Goal: Communication & Community: Answer question/provide support

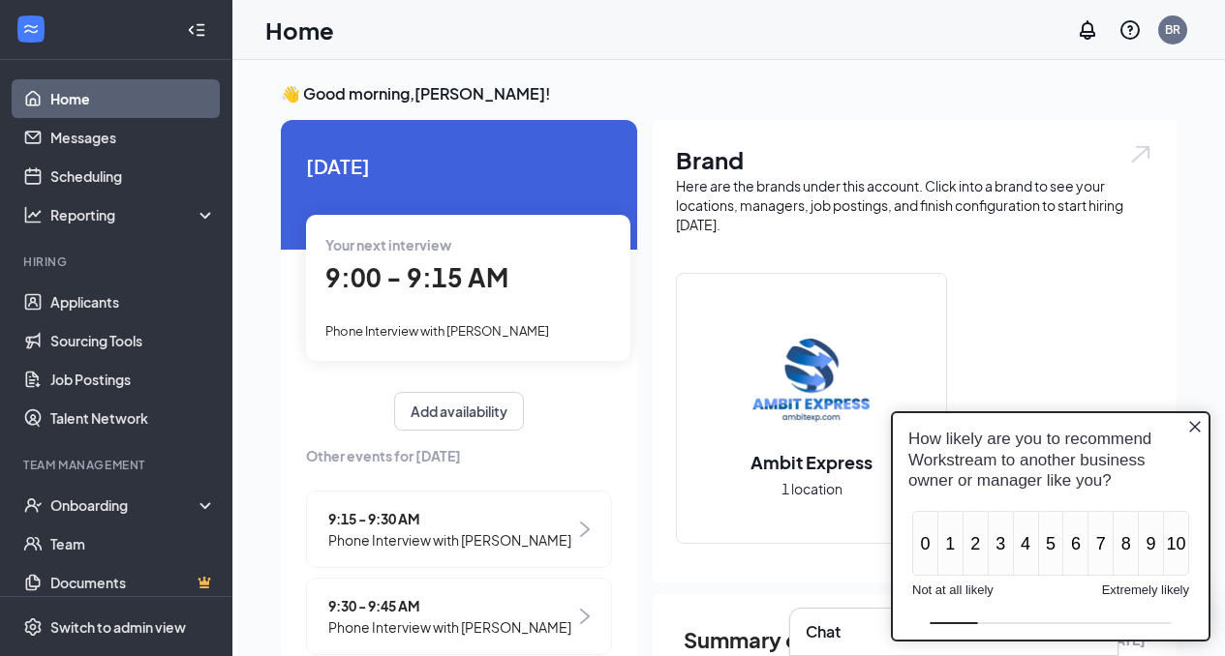
click at [1193, 425] on icon "Close button" at bounding box center [1195, 427] width 12 height 12
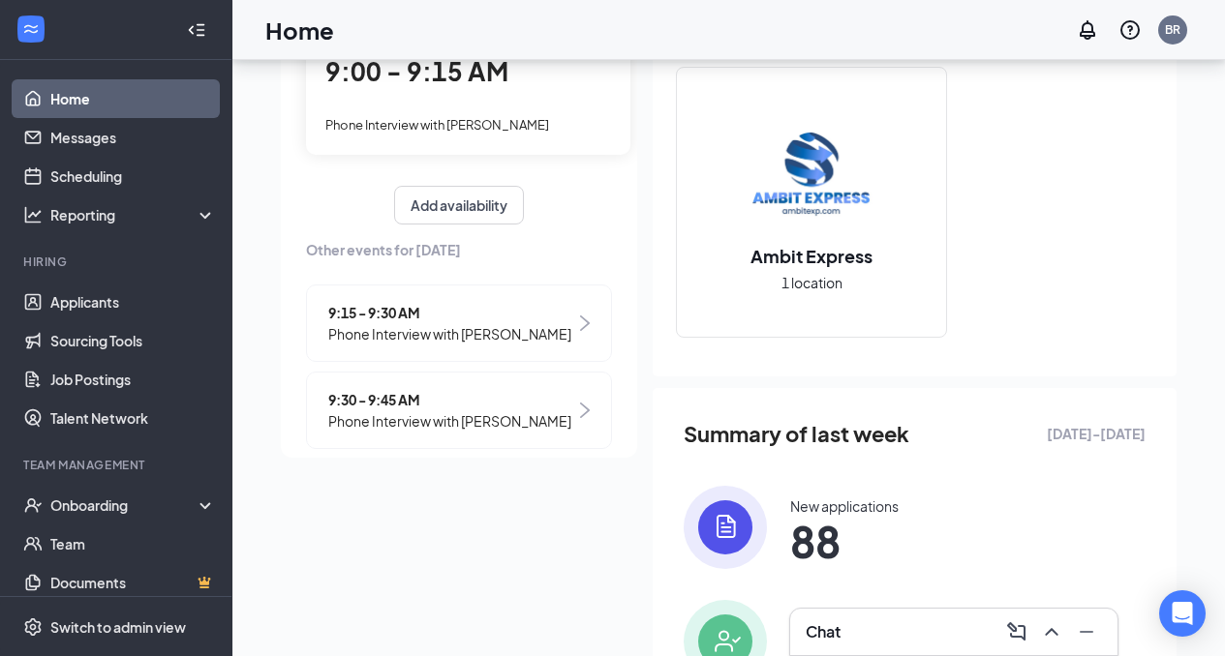
scroll to position [225, 0]
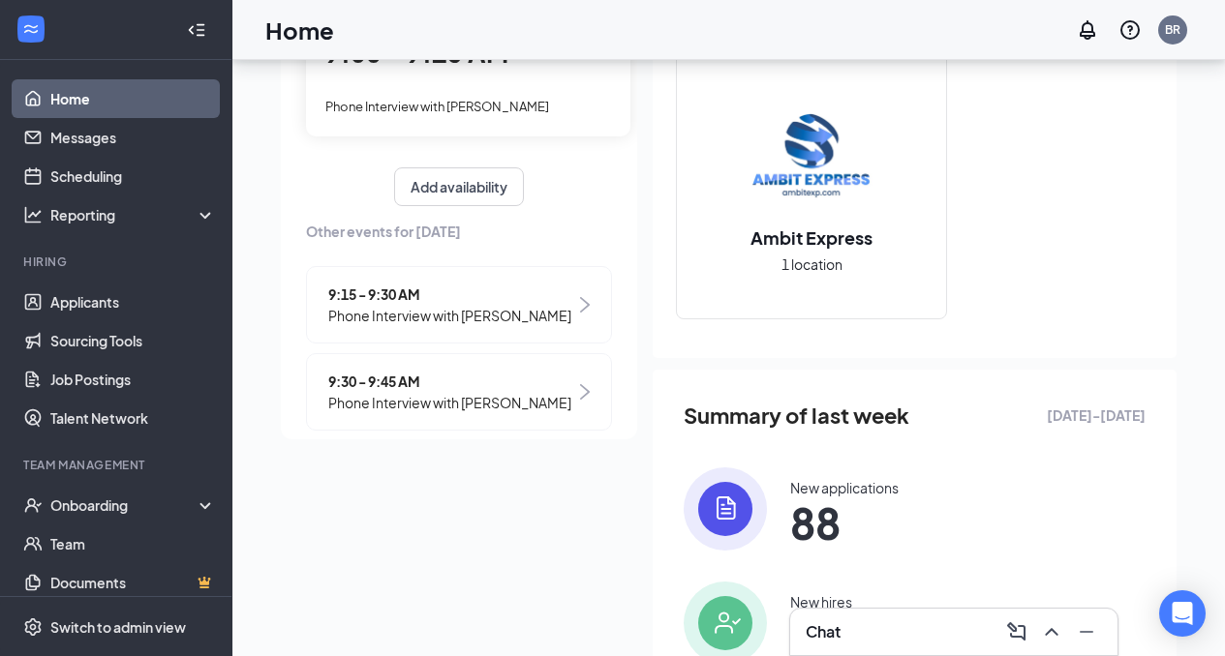
click at [1045, 644] on button at bounding box center [1051, 632] width 31 height 31
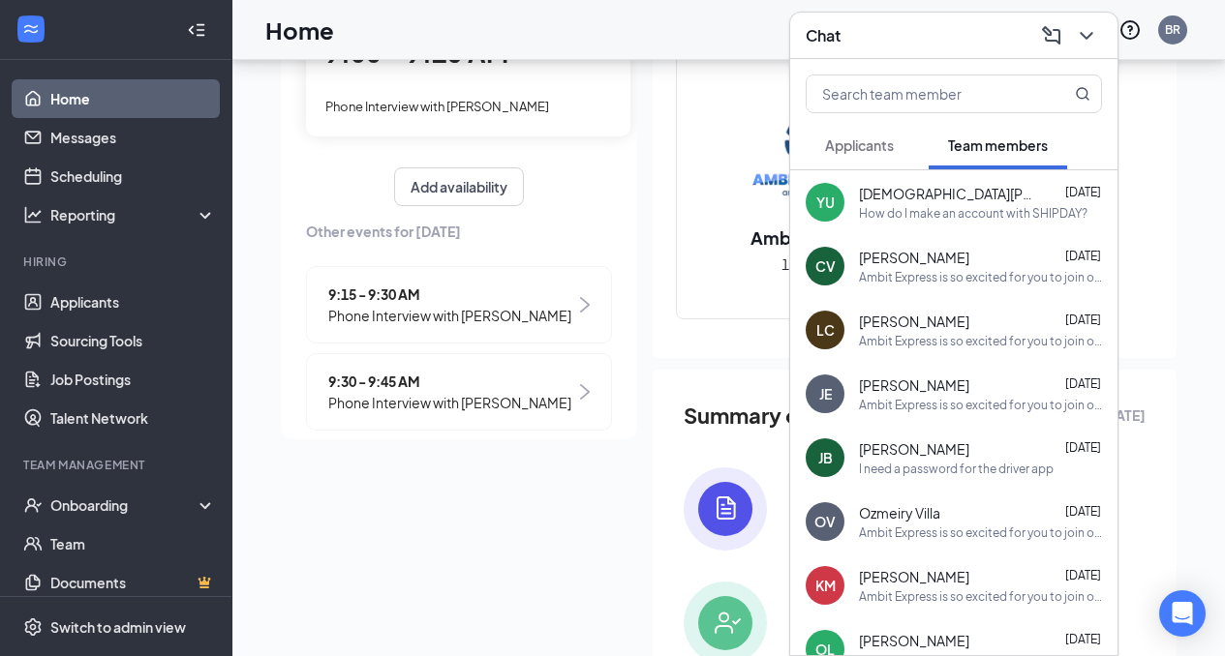
click at [983, 217] on div "How do I make an account with SHIPDAY?" at bounding box center [973, 213] width 228 height 16
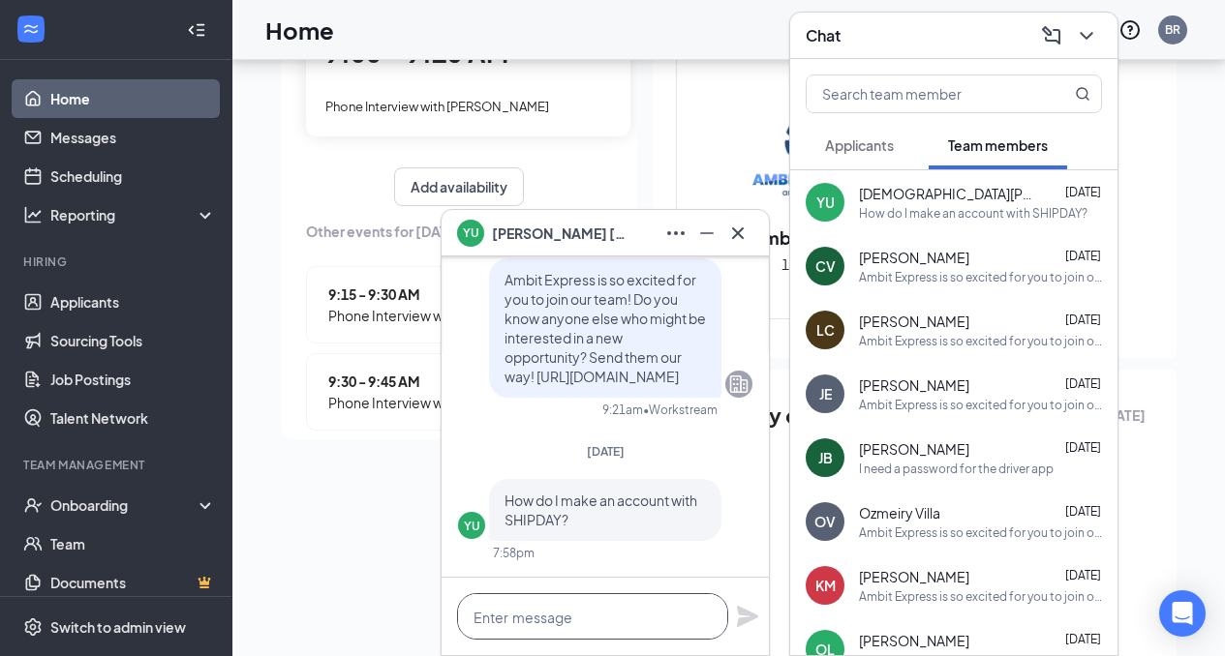
click at [587, 623] on textarea at bounding box center [592, 617] width 271 height 46
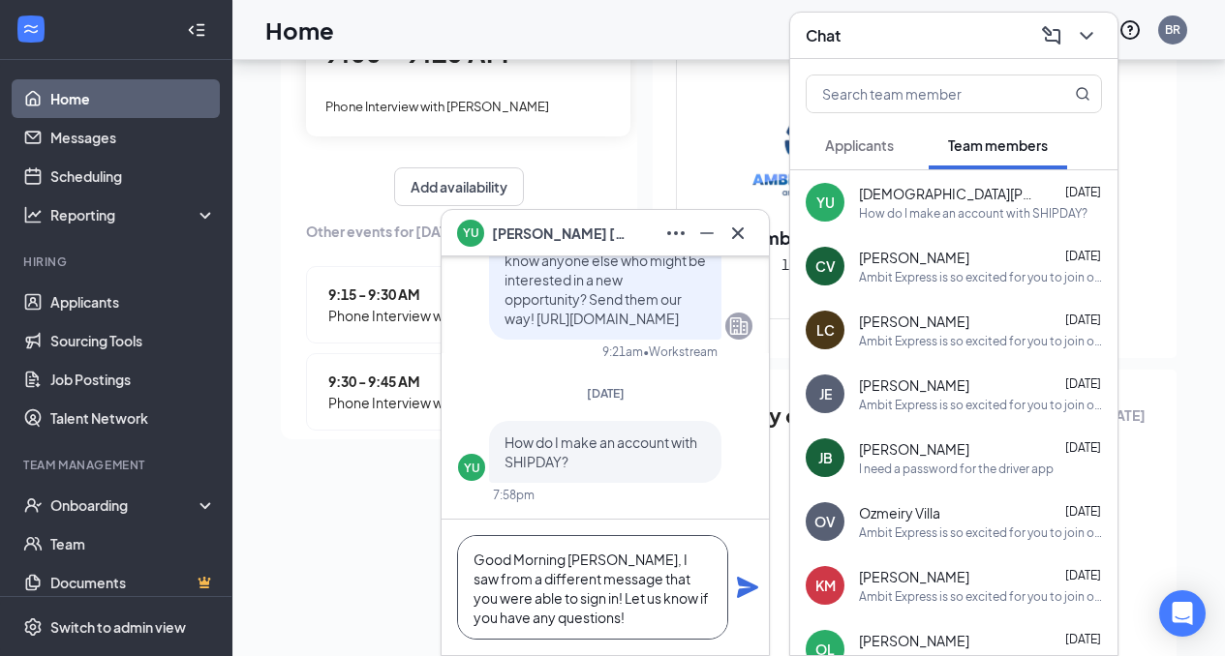
type textarea "Good Morning [PERSON_NAME], I saw from a different message that you were able t…"
click at [746, 590] on icon "Plane" at bounding box center [747, 587] width 21 height 21
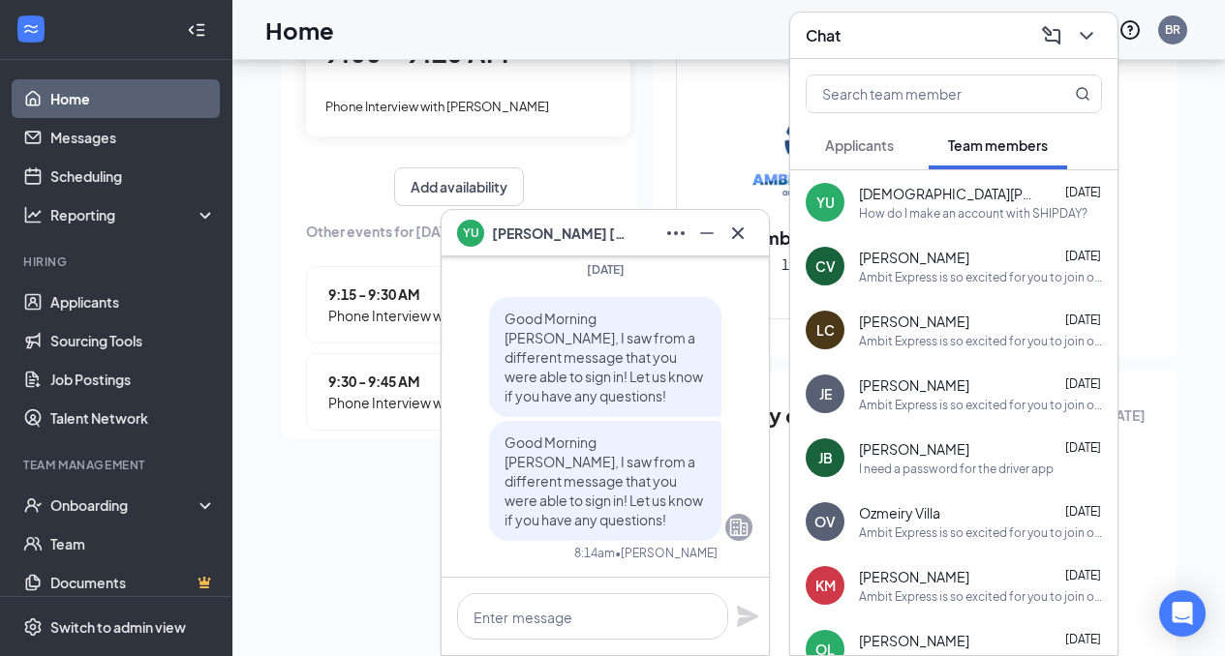
click at [926, 466] on div "I need a password for the driver app" at bounding box center [956, 469] width 195 height 16
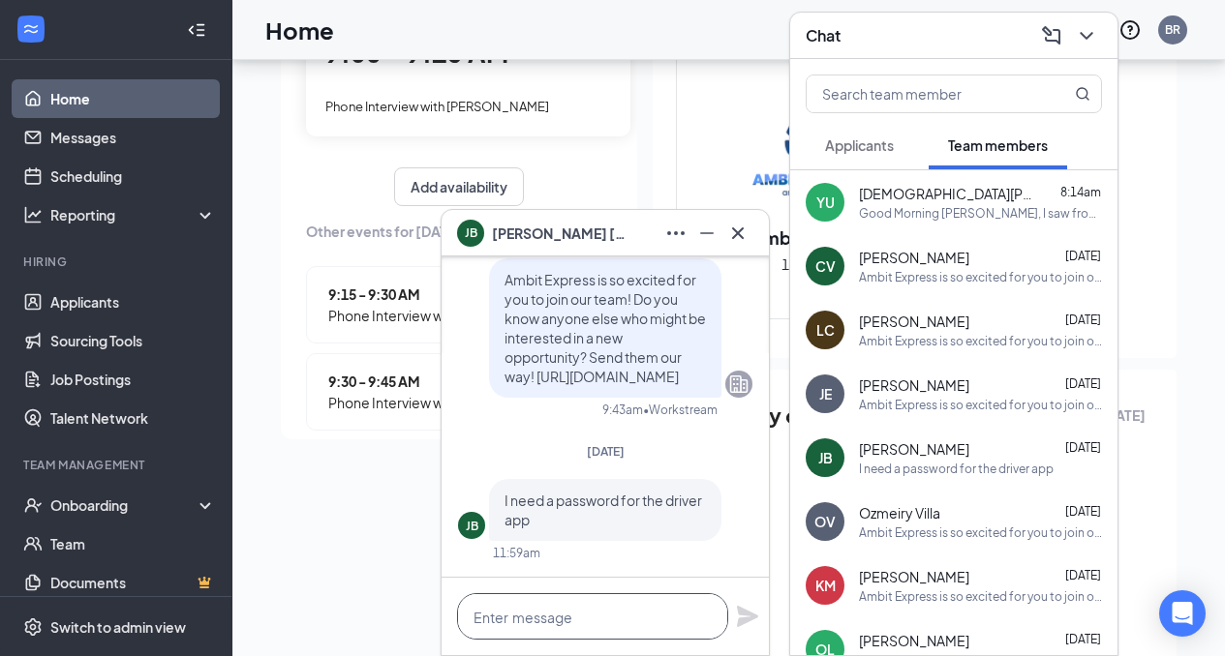
click at [546, 619] on textarea at bounding box center [592, 617] width 271 height 46
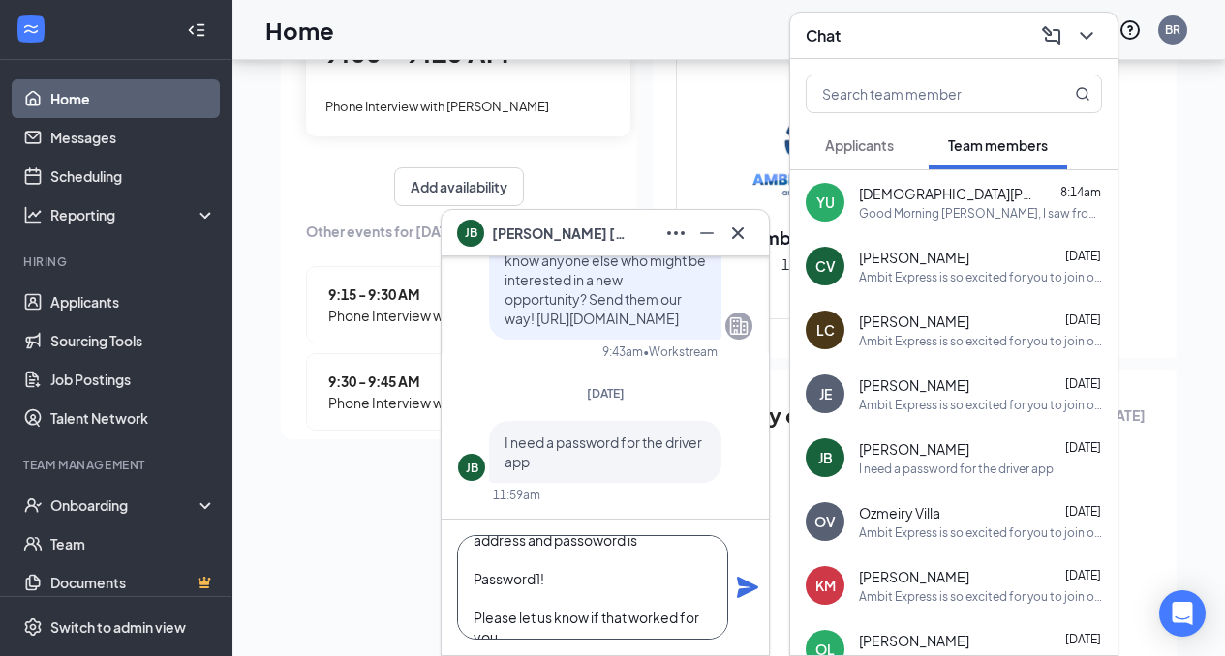
scroll to position [97, 0]
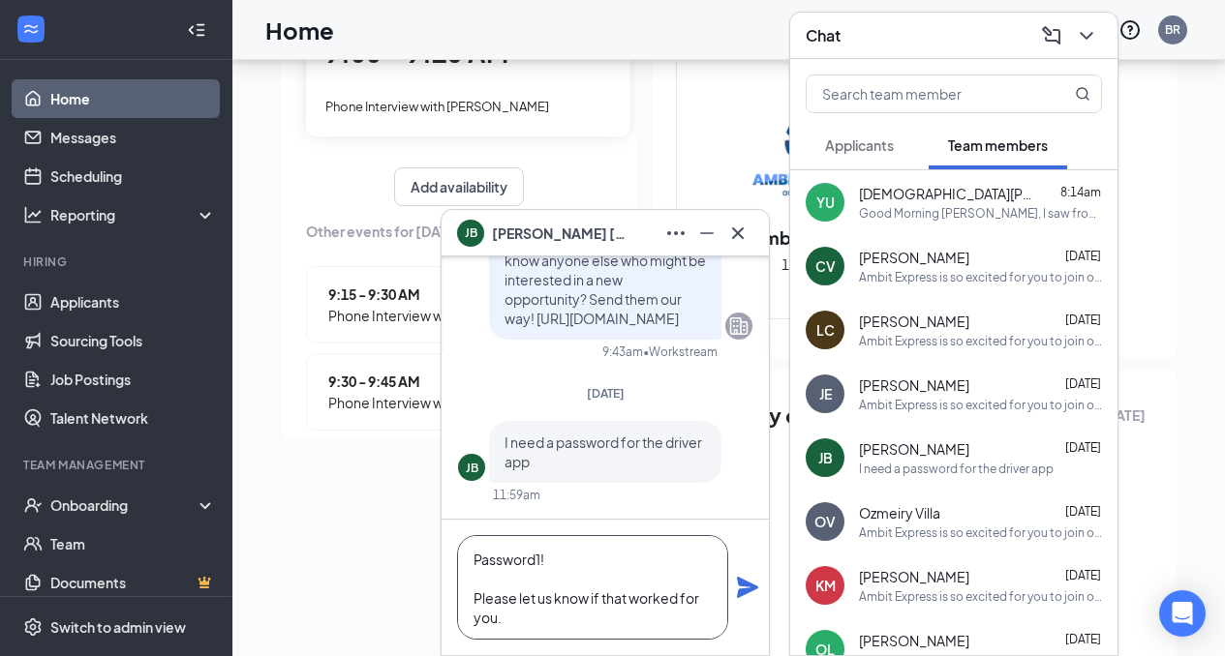
type textarea "Good Morning [PERSON_NAME], I apologize we missed your message. You're username…"
click at [744, 594] on icon "Plane" at bounding box center [747, 587] width 21 height 21
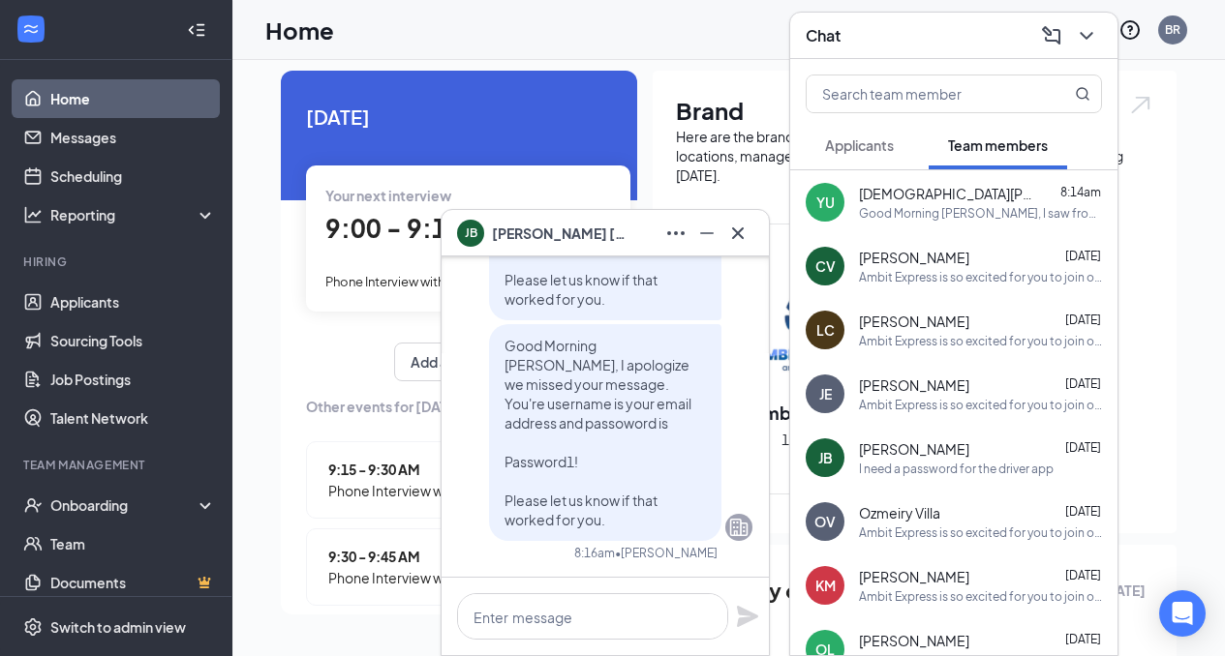
scroll to position [0, 0]
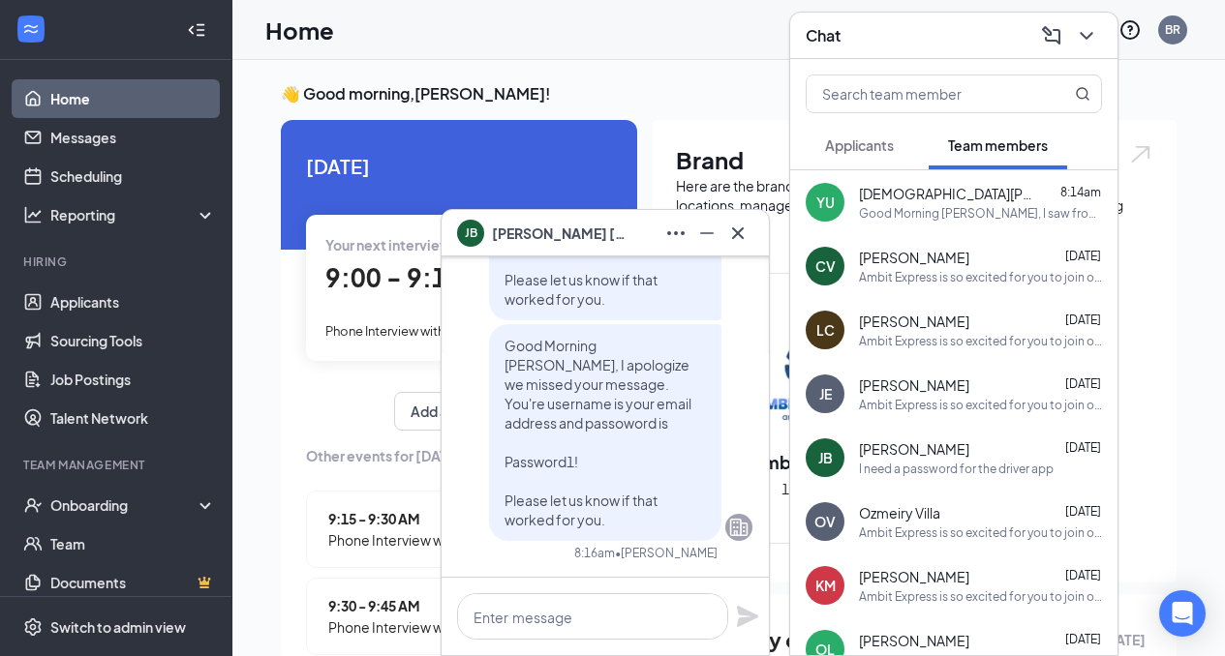
click at [865, 142] on span "Applicants" at bounding box center [859, 145] width 69 height 17
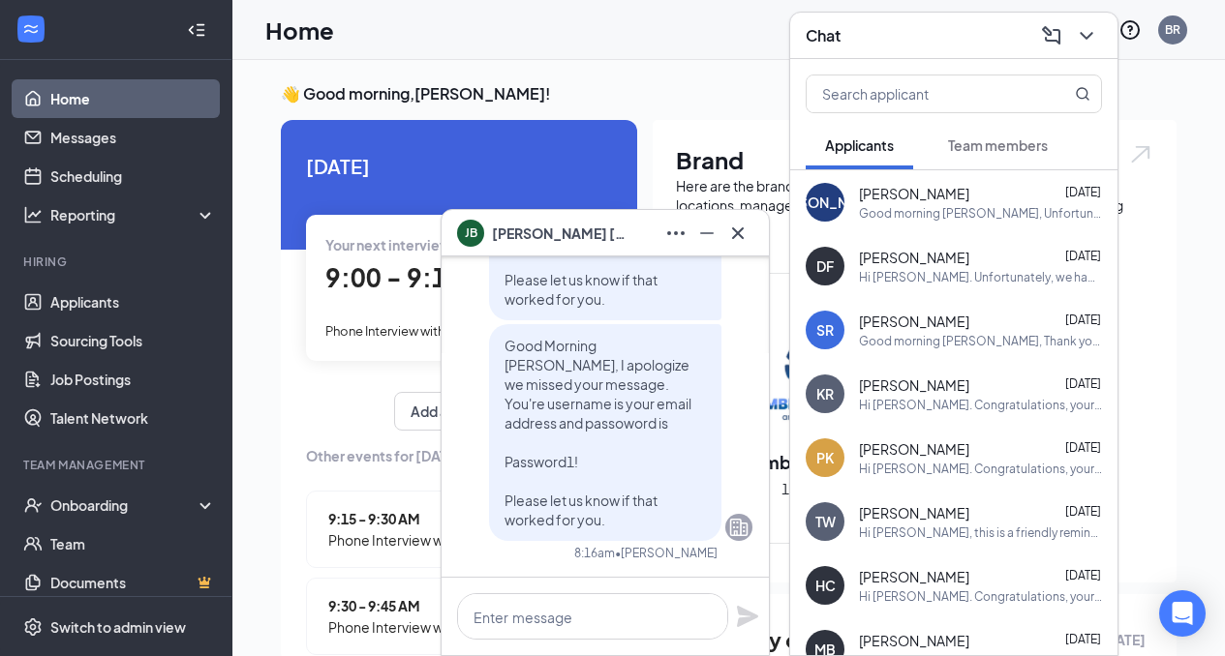
click at [905, 207] on div "Good morning [PERSON_NAME], Unfortunately, our interview slots are only availab…" at bounding box center [980, 213] width 243 height 16
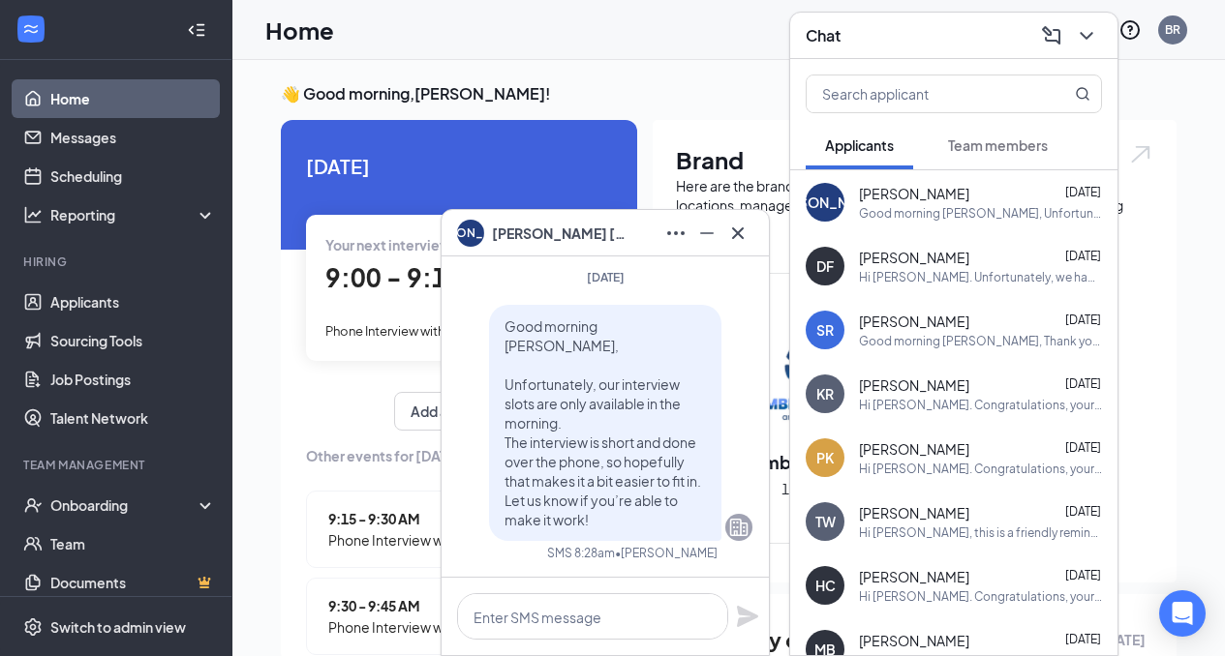
click at [929, 265] on span "[PERSON_NAME]" at bounding box center [914, 257] width 110 height 19
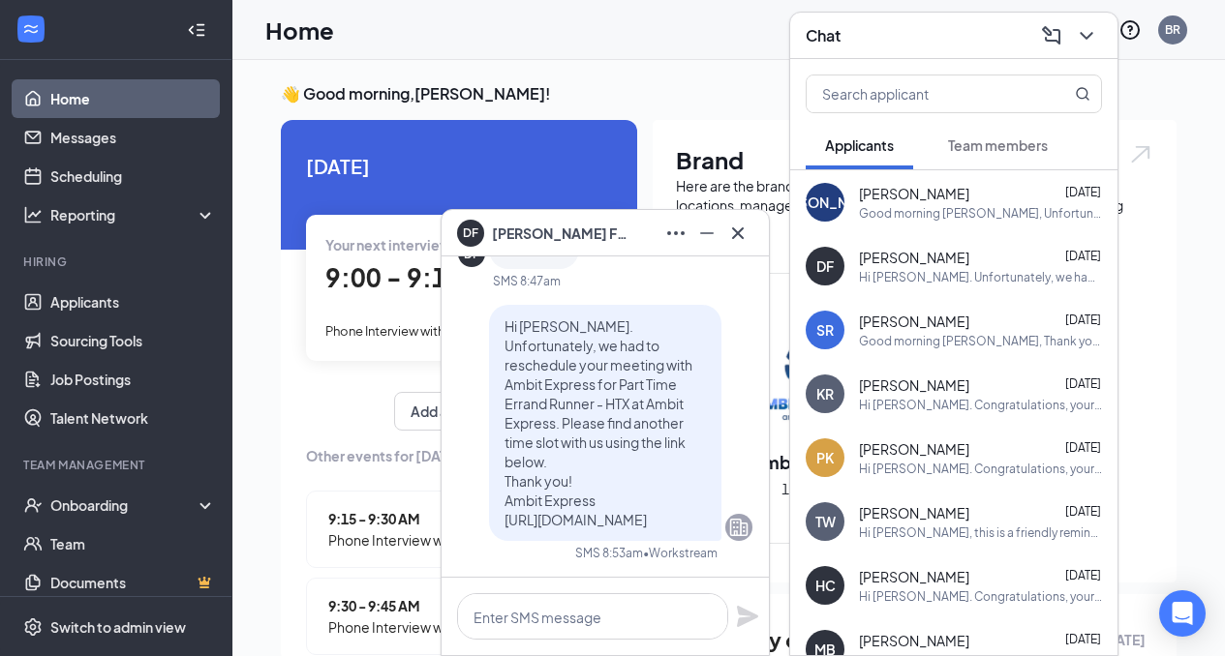
click at [935, 340] on div "Good morning [PERSON_NAME], Thank you for reaching out. Yes, your interview app…" at bounding box center [980, 341] width 243 height 16
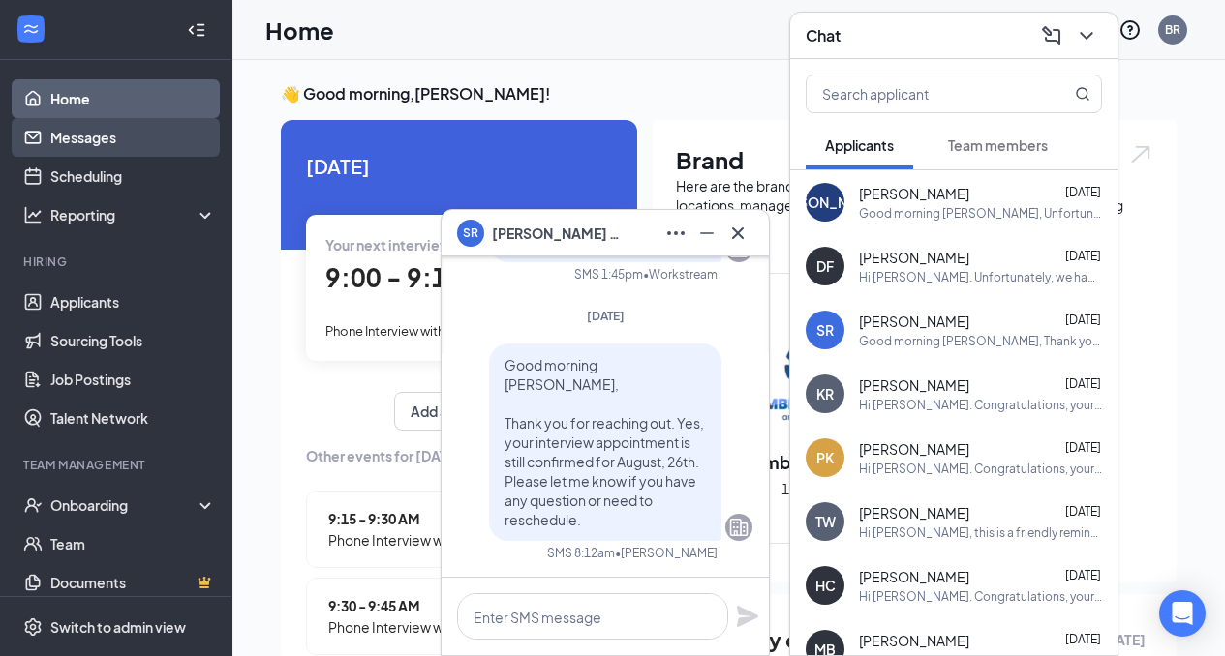
click at [76, 141] on link "Messages" at bounding box center [133, 137] width 166 height 39
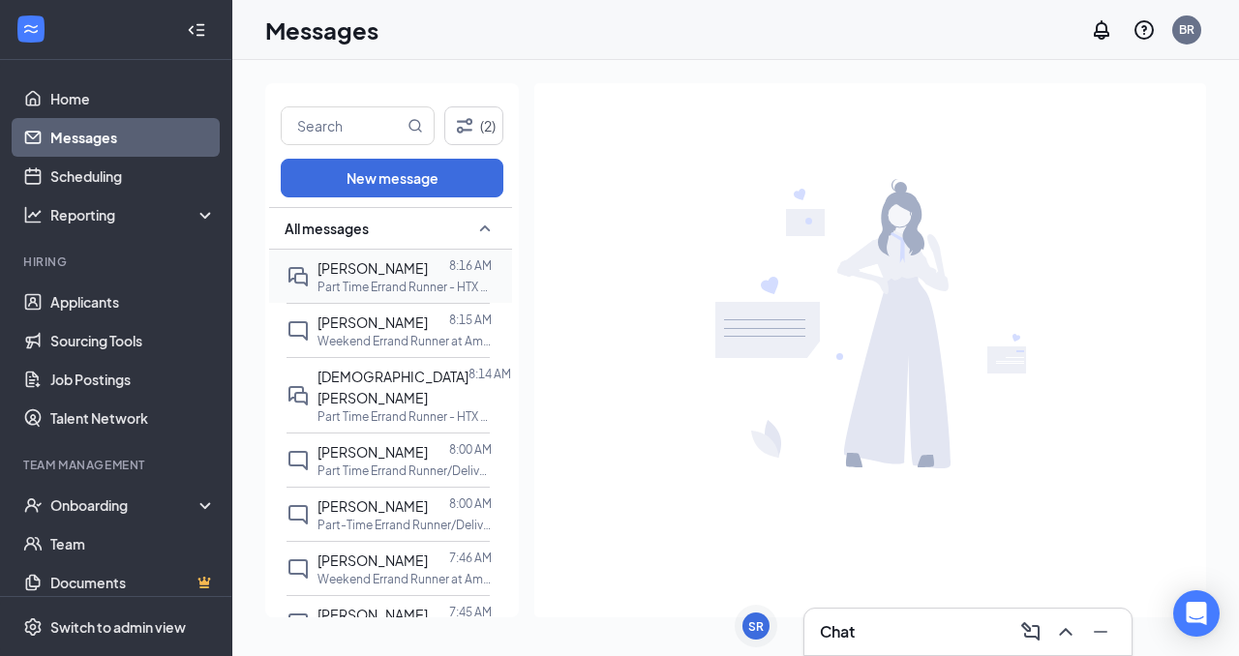
click at [420, 279] on p "Part Time Errand Runner - HTX at Ambit Express" at bounding box center [405, 287] width 174 height 16
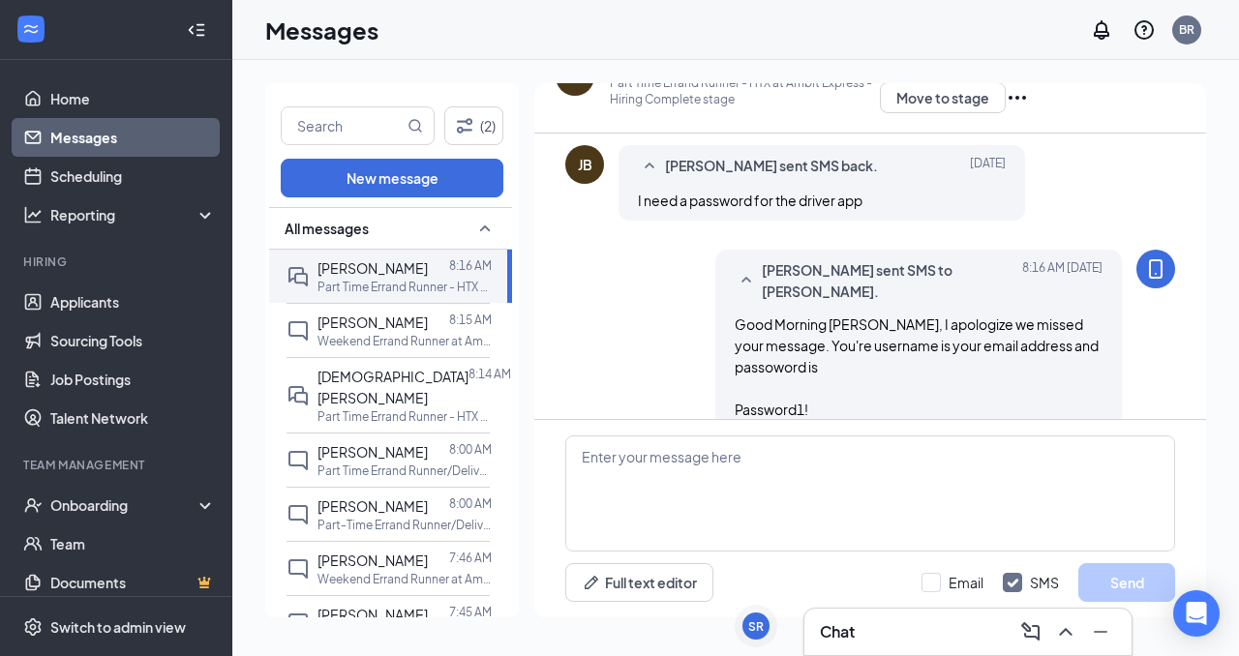
scroll to position [570, 0]
click at [385, 334] on p "Weekend Errand Runner at Ambit Express" at bounding box center [405, 341] width 174 height 16
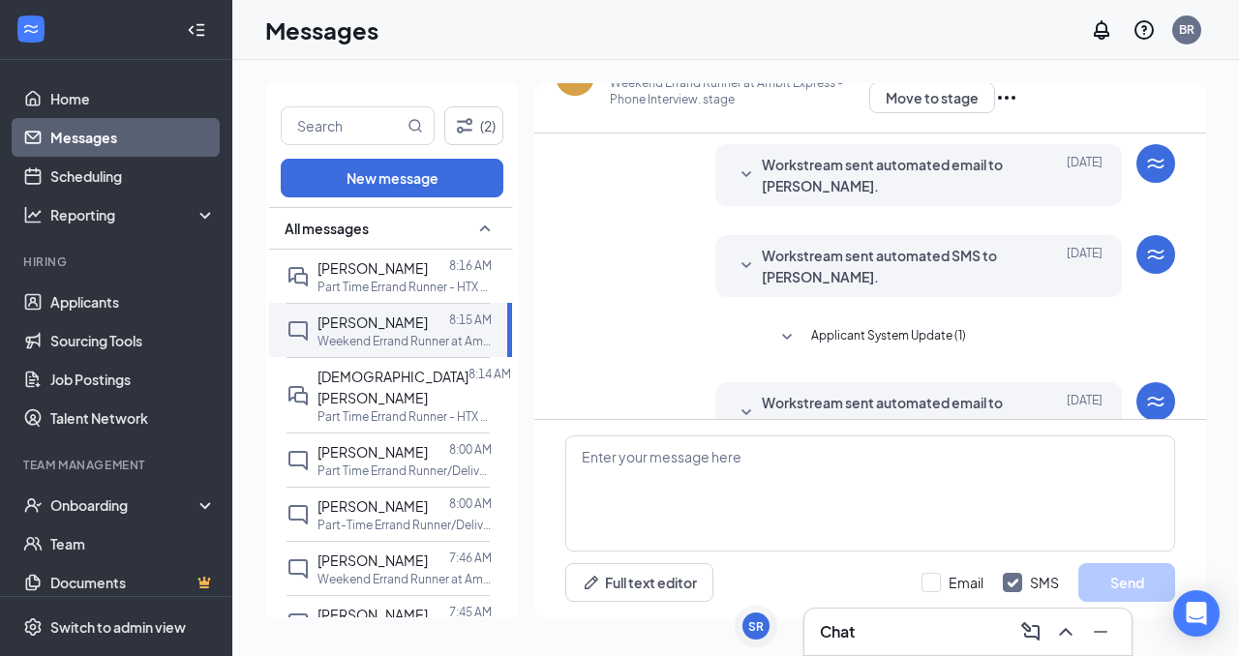
scroll to position [58, 0]
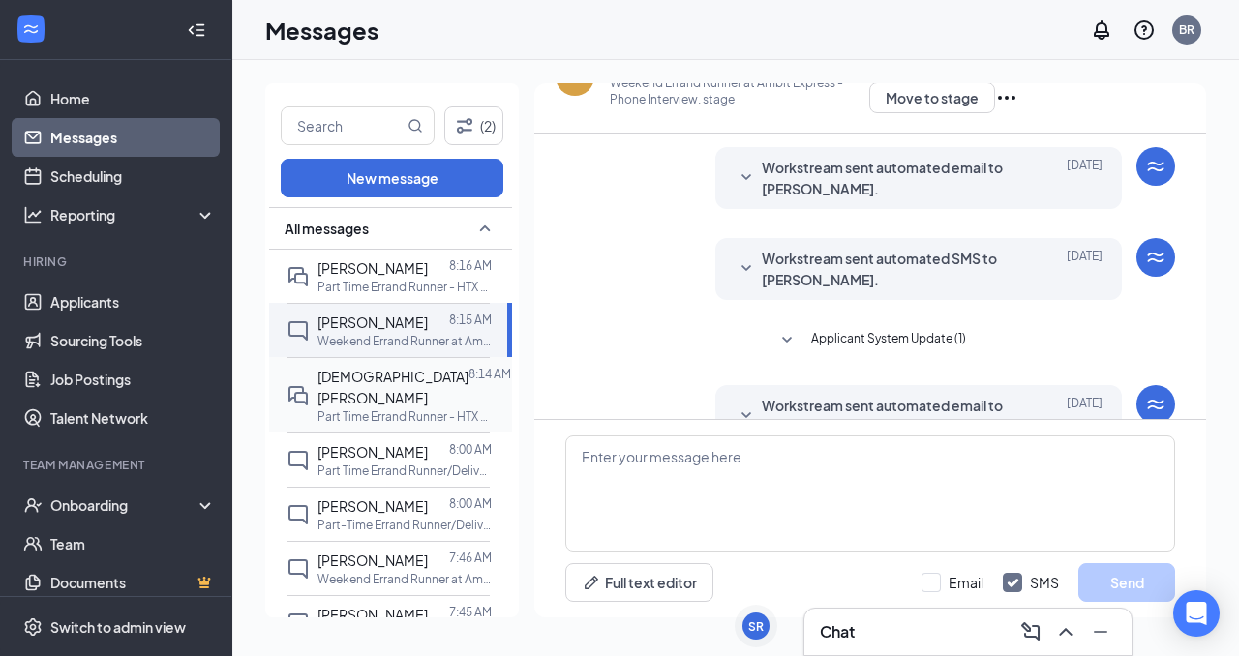
click at [389, 409] on p "Part Time Errand Runner - HTX at Ambit Express" at bounding box center [405, 417] width 174 height 16
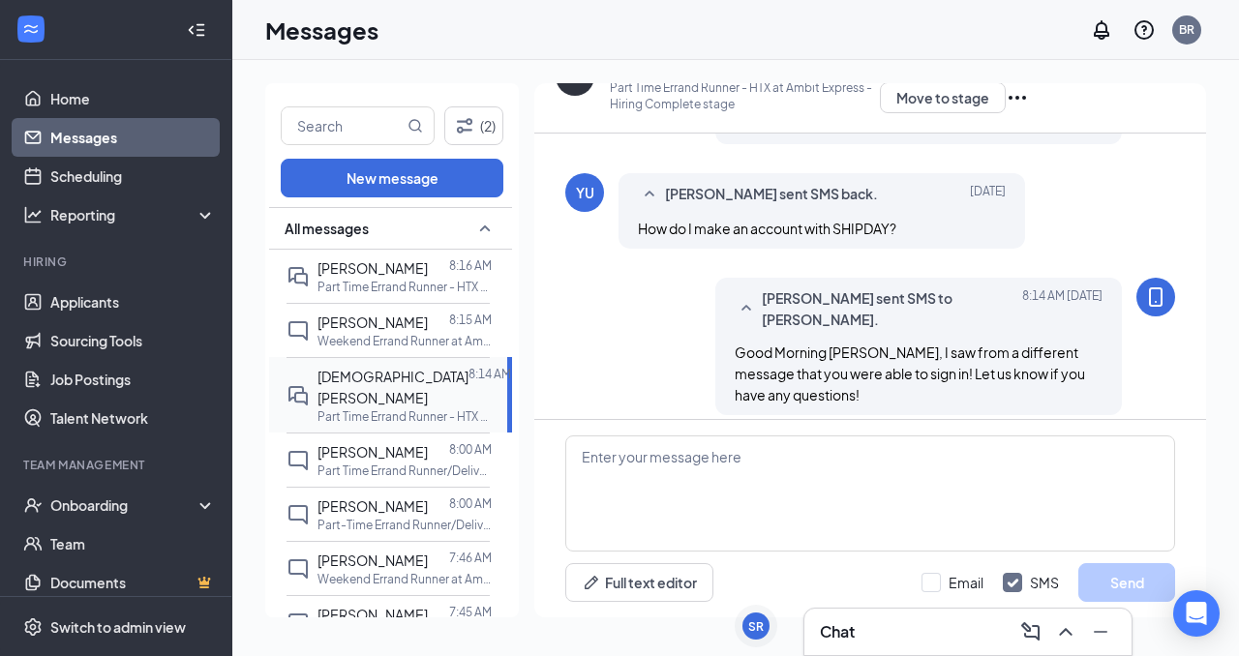
scroll to position [559, 0]
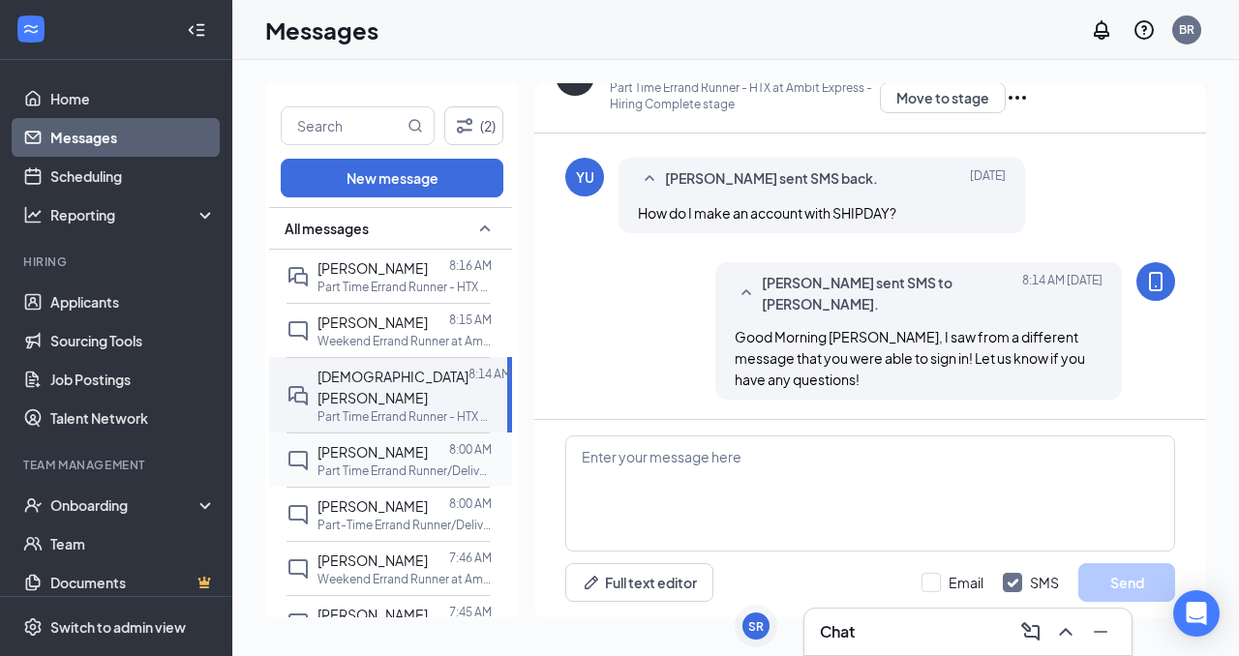
click at [389, 442] on div "[PERSON_NAME]" at bounding box center [373, 452] width 110 height 21
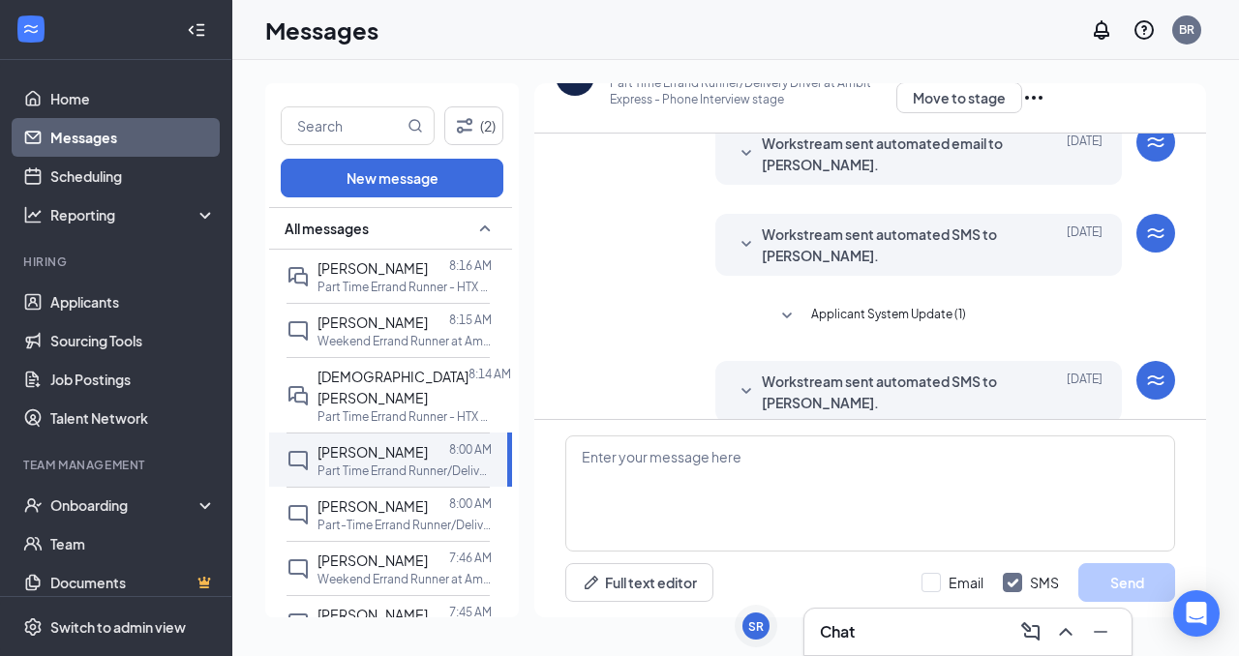
scroll to position [47, 0]
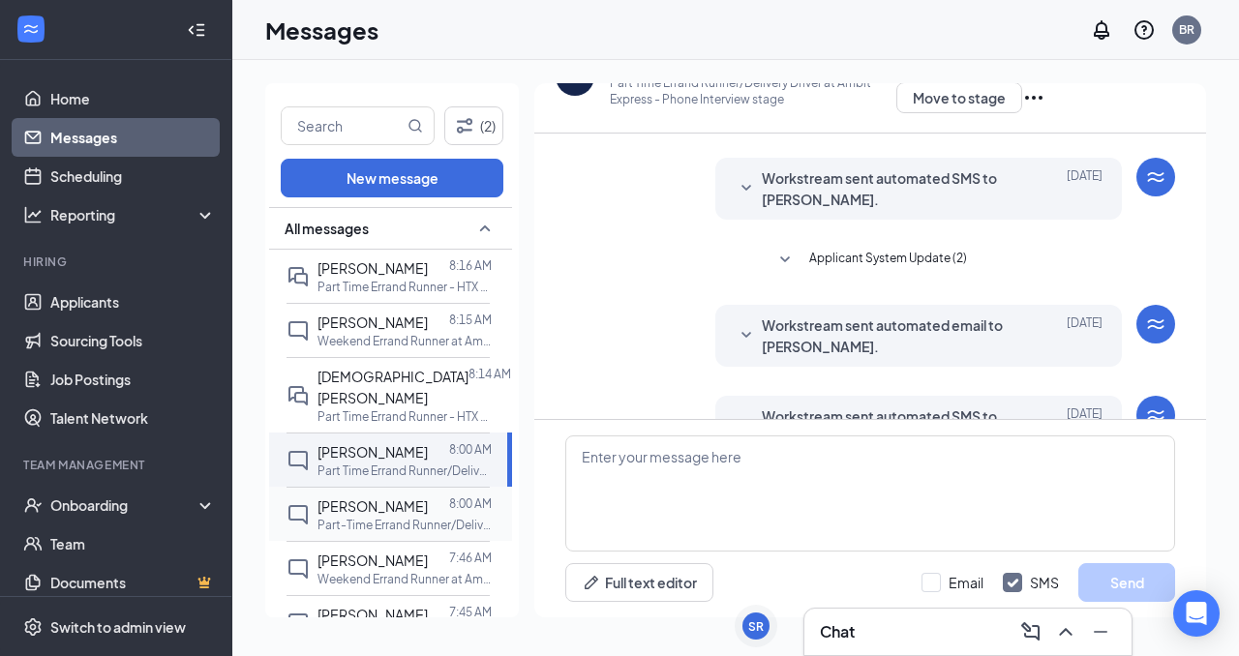
click at [377, 517] on p "Part-Time Errand Runner/Delivery Driver at Ambit Express" at bounding box center [405, 525] width 174 height 16
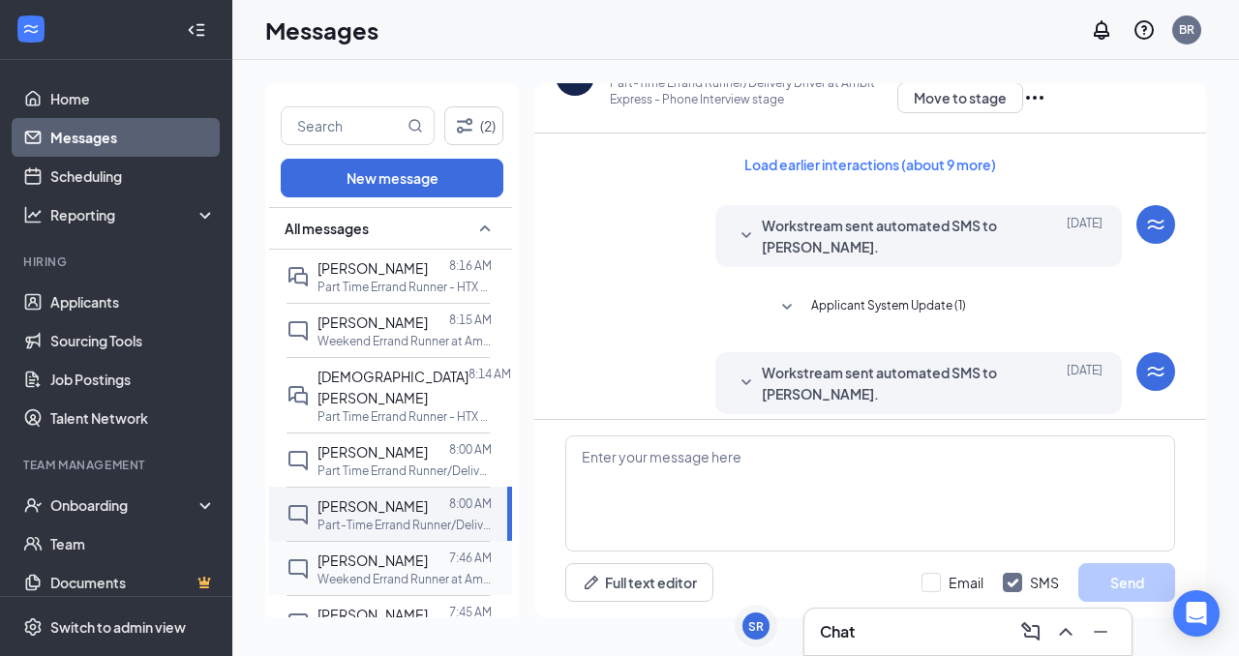
click at [381, 571] on p "Weekend Errand Runner at Ambit Express" at bounding box center [405, 579] width 174 height 16
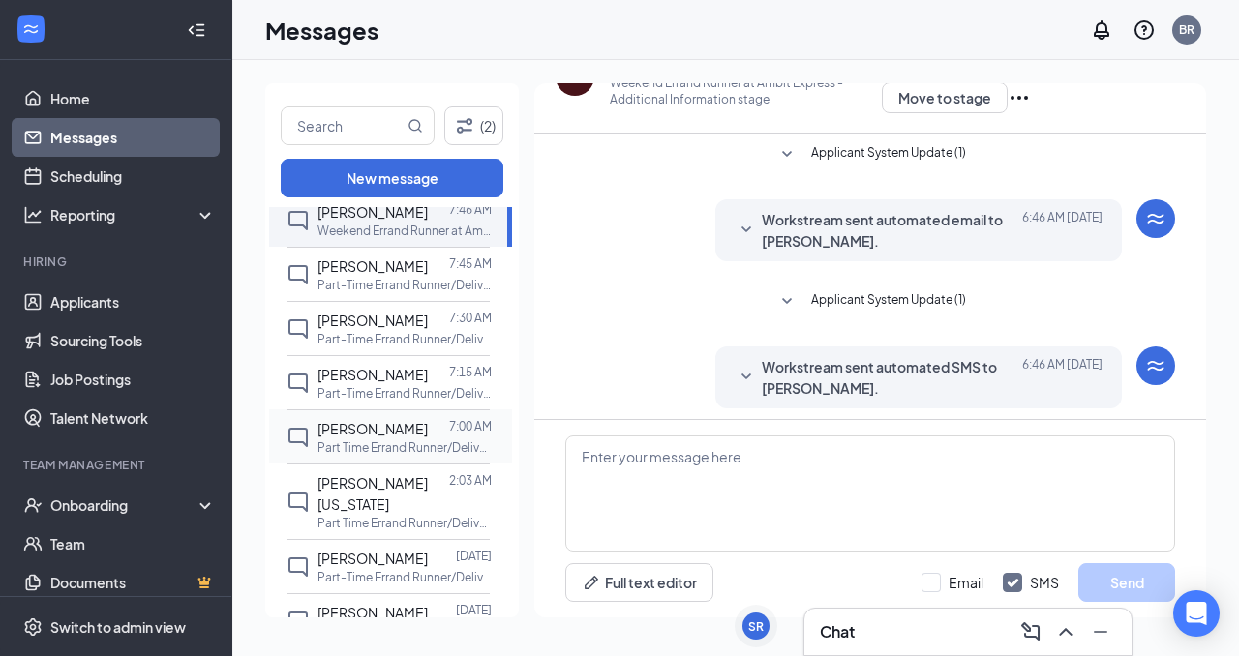
scroll to position [284, 0]
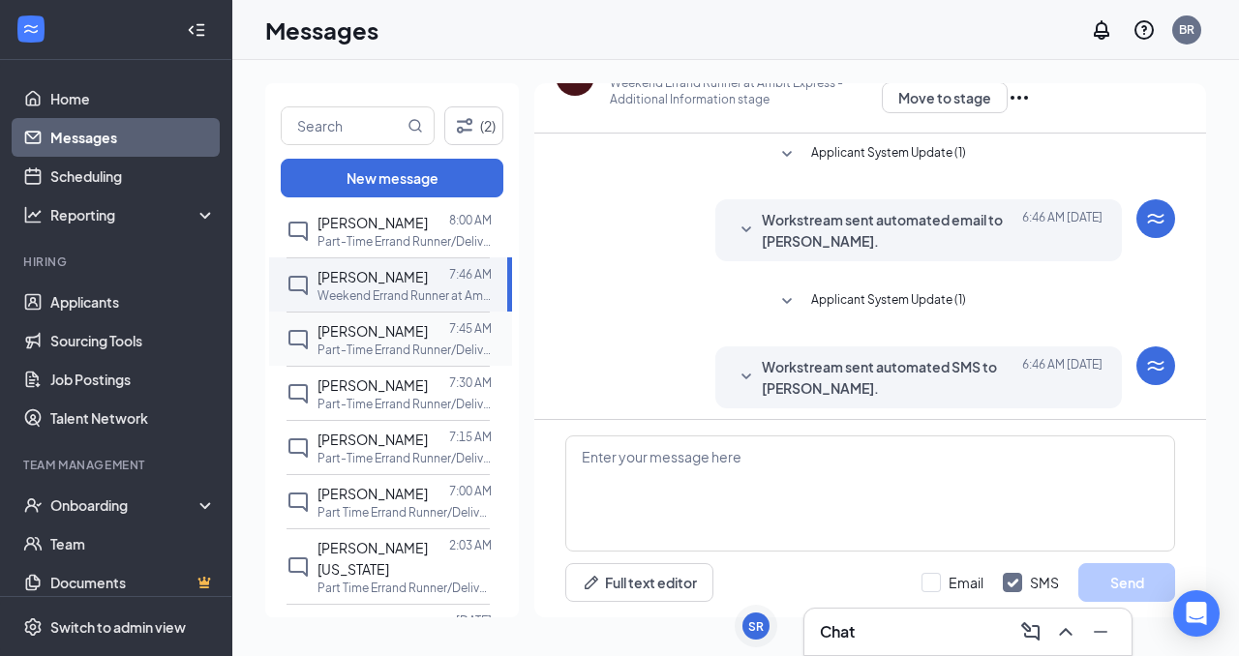
click at [402, 322] on span "[PERSON_NAME]" at bounding box center [373, 330] width 110 height 17
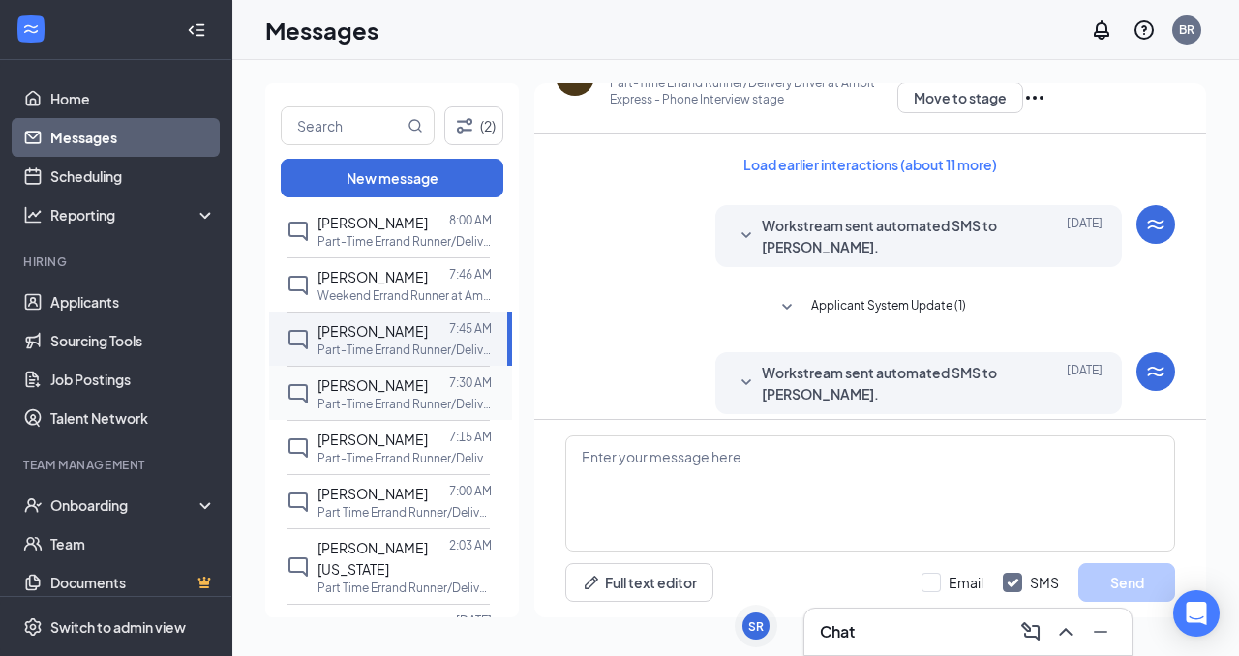
click at [402, 375] on div "[PERSON_NAME]" at bounding box center [373, 385] width 110 height 21
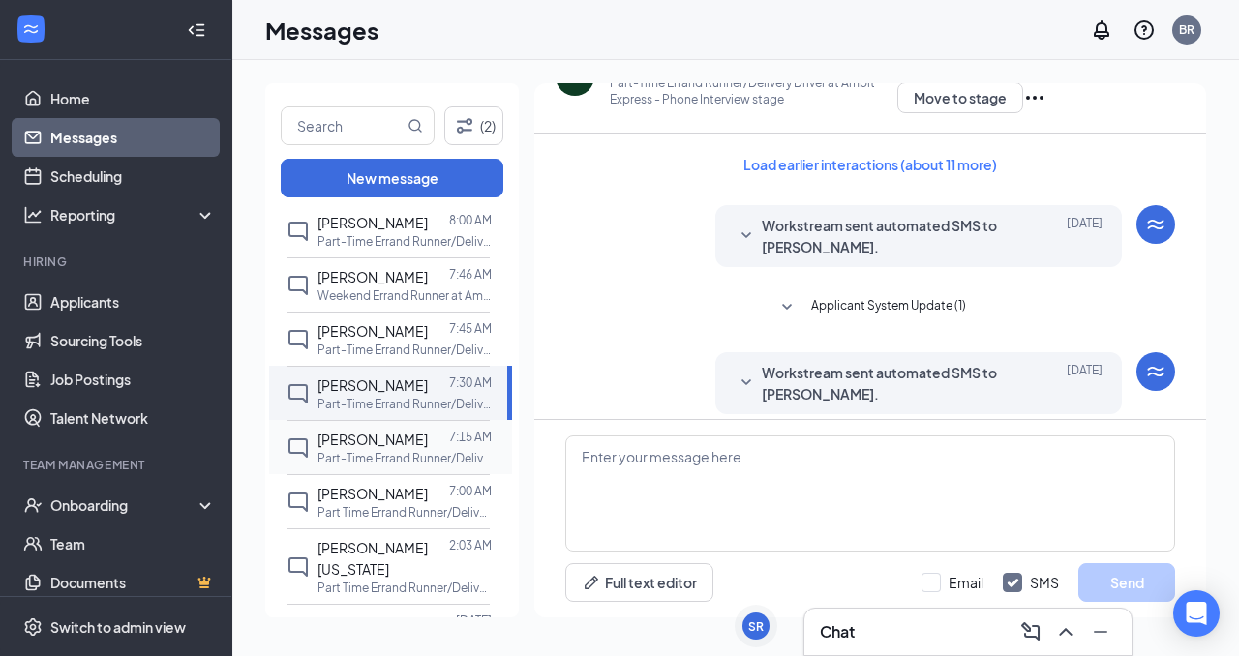
click at [410, 450] on p "Part-Time Errand Runner/Delivery Driver at Ambit Express" at bounding box center [405, 458] width 174 height 16
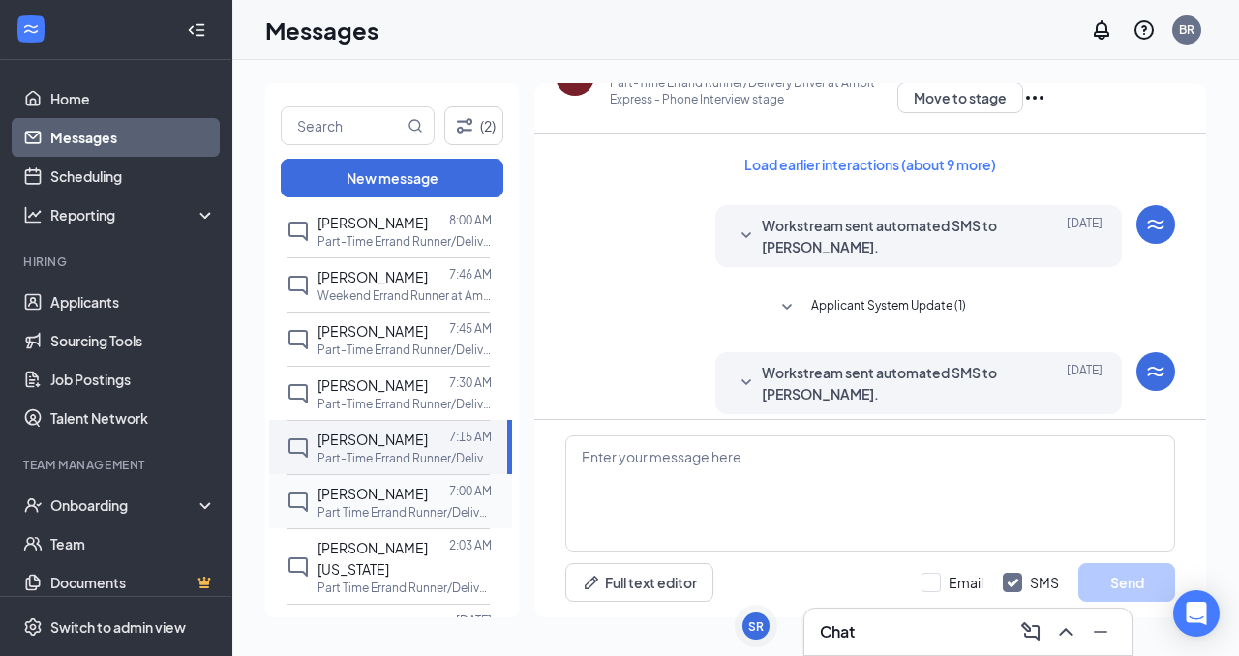
click at [402, 485] on span "[PERSON_NAME]" at bounding box center [373, 493] width 110 height 17
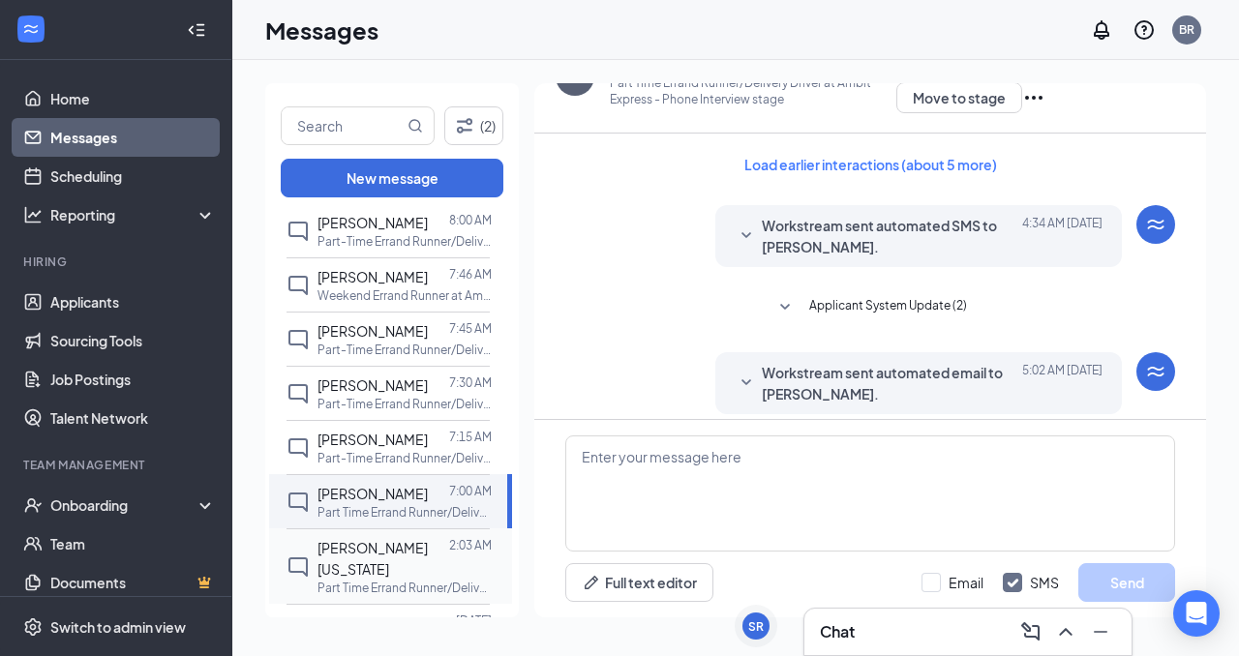
click at [400, 539] on span "[PERSON_NAME][US_STATE]" at bounding box center [373, 558] width 110 height 39
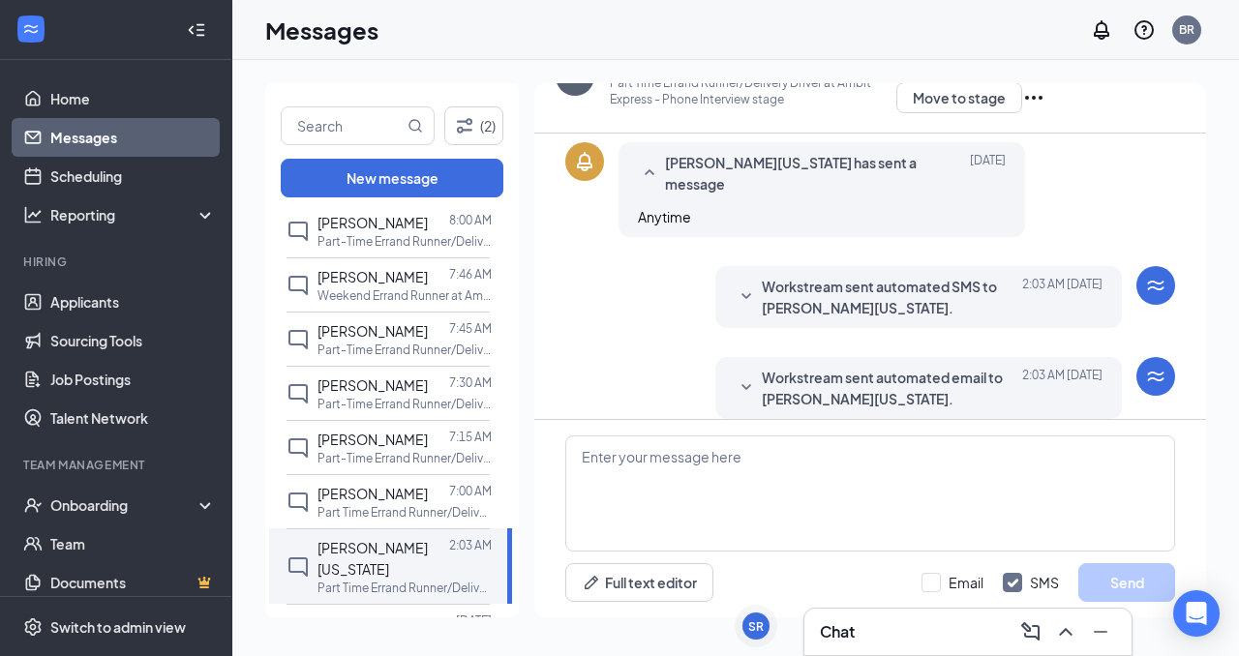
click at [735, 286] on icon "SmallChevronDown" at bounding box center [746, 297] width 23 height 23
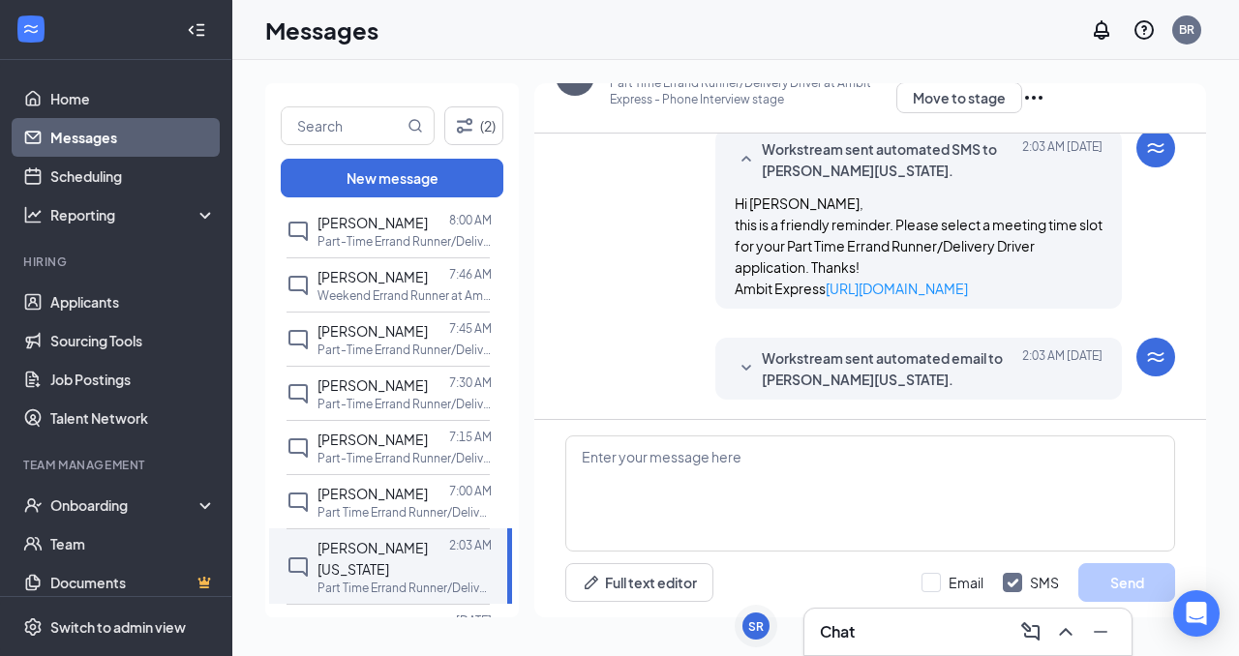
click at [742, 366] on icon "SmallChevronDown" at bounding box center [747, 368] width 10 height 6
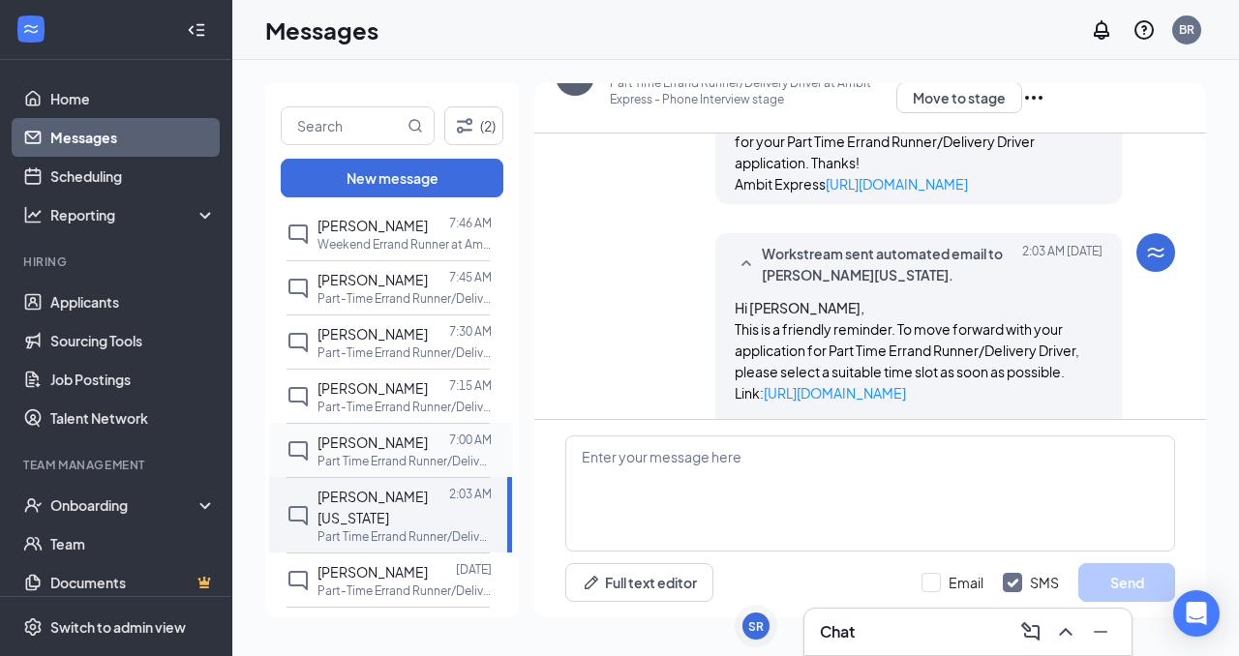
scroll to position [429, 0]
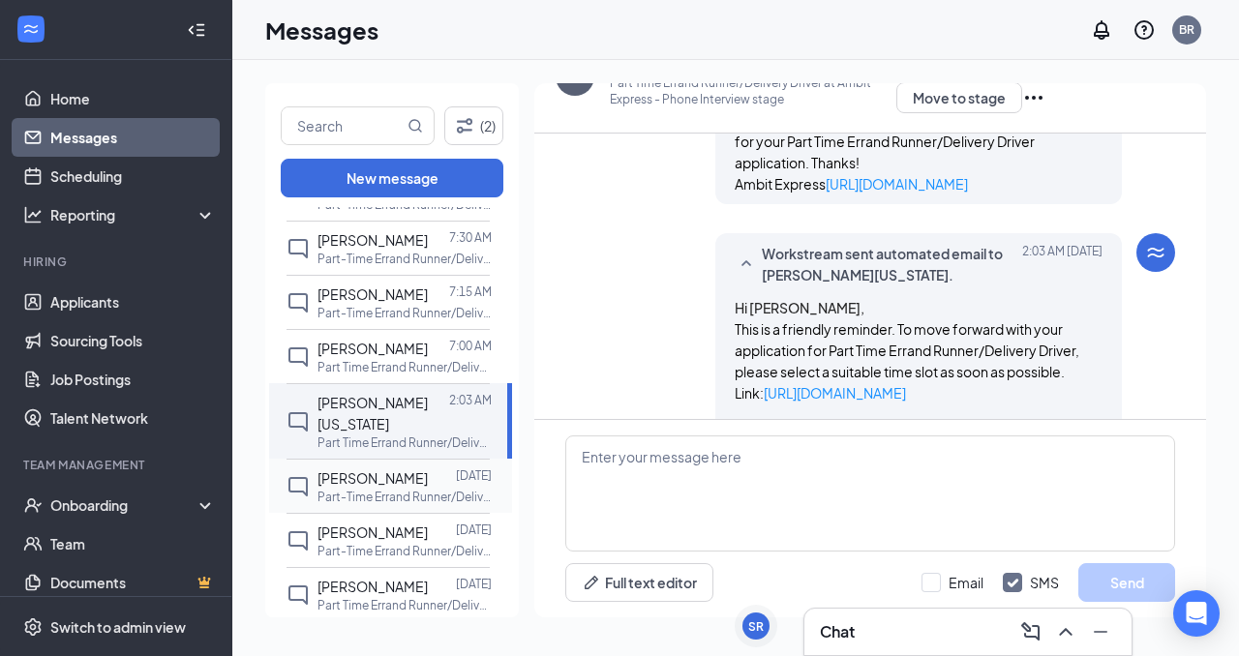
click at [429, 468] on div at bounding box center [442, 478] width 28 height 21
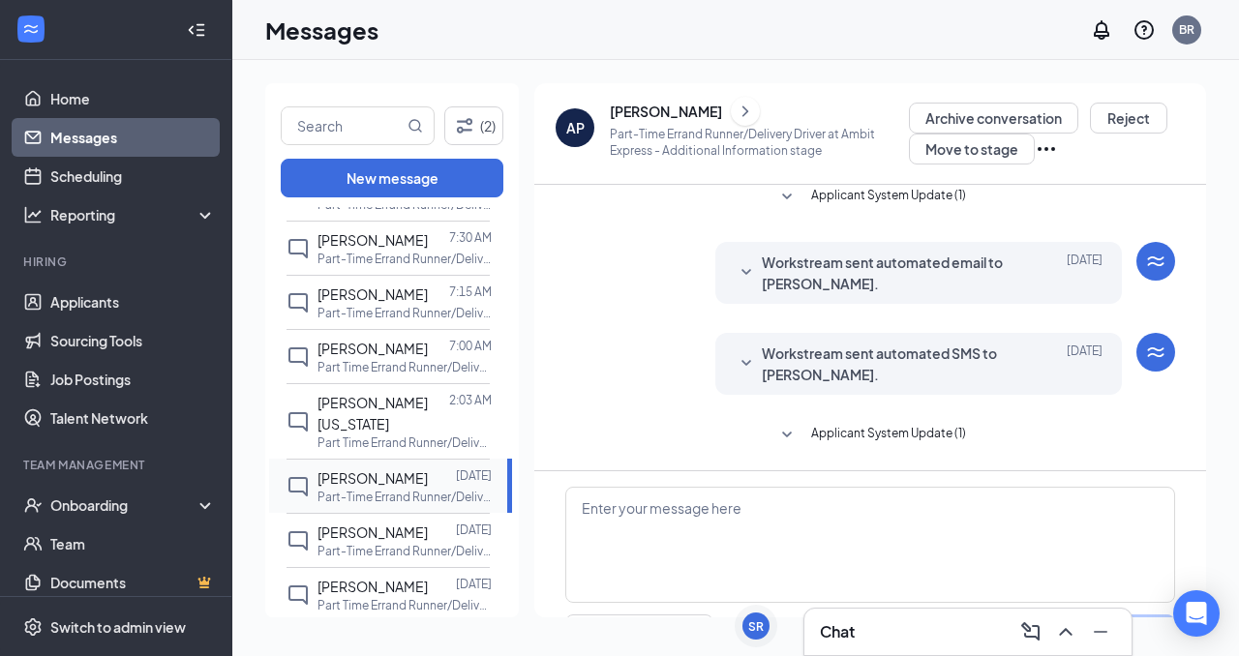
scroll to position [51, 0]
